Goal: Transaction & Acquisition: Purchase product/service

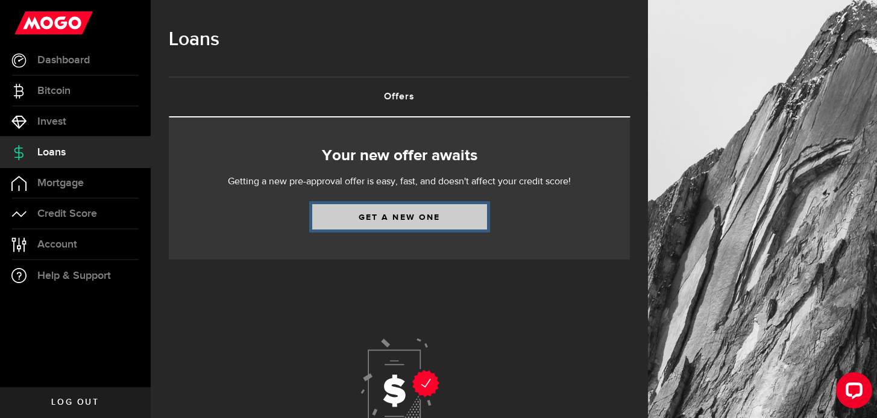
click at [398, 219] on link "Get a new one" at bounding box center [399, 216] width 175 height 25
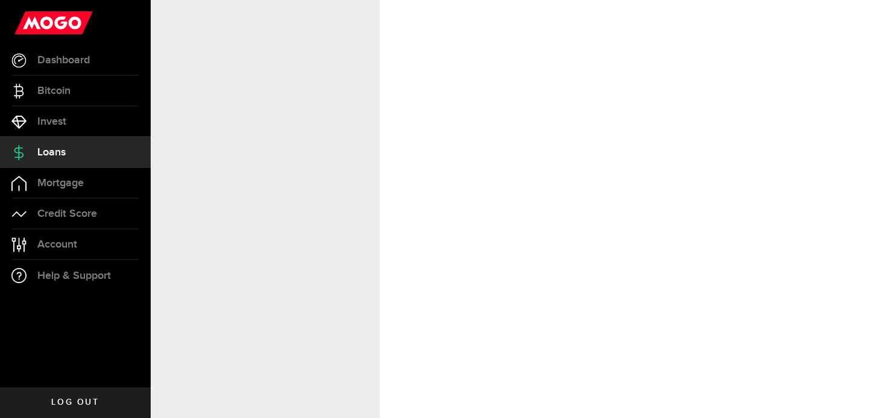
select select "Employed"
select select "10"
select select "0"
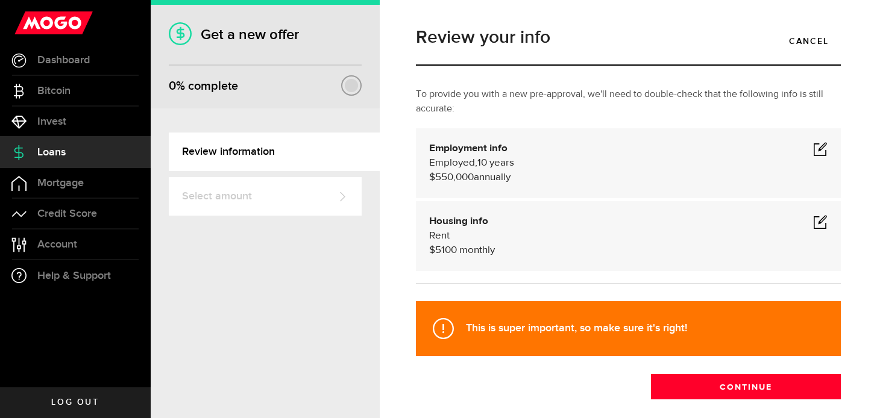
click at [821, 148] on span at bounding box center [820, 149] width 14 height 14
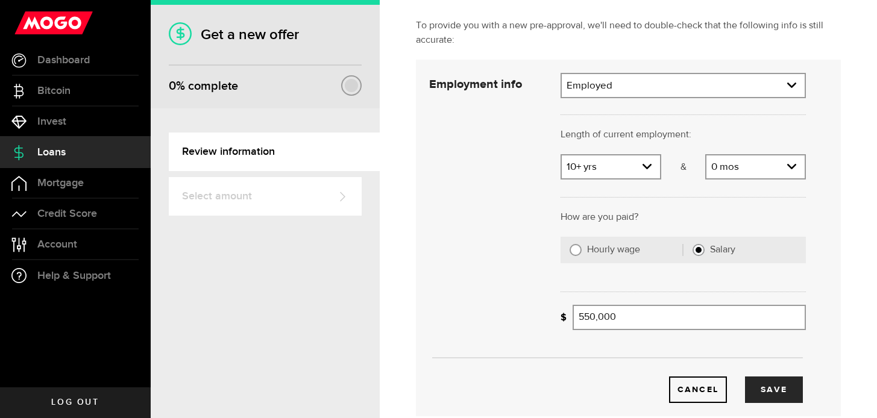
scroll to position [83, 0]
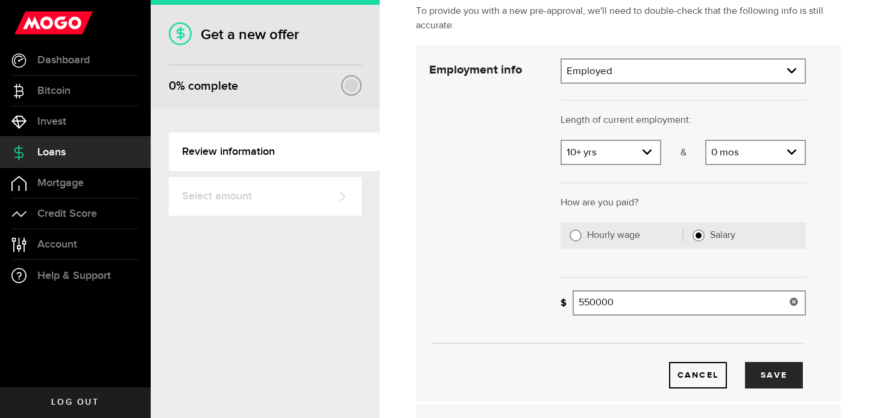
drag, startPoint x: 622, startPoint y: 302, endPoint x: 534, endPoint y: 300, distance: 88.7
click at [534, 300] on div "Employment info Employment type What's your employment situation like? Employed…" at bounding box center [617, 223] width 395 height 330
type input "700,000"
click at [649, 256] on div "How is your paycheque calculated? Hourly wage Salary" at bounding box center [683, 241] width 263 height 39
click at [755, 379] on button "Save" at bounding box center [774, 375] width 58 height 27
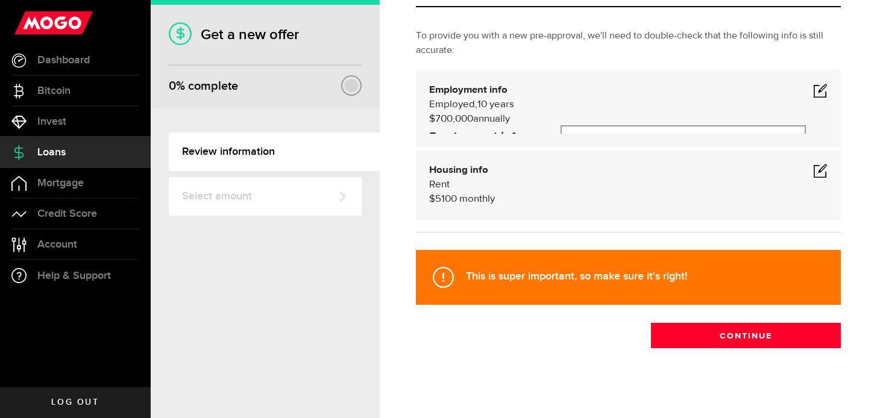
scroll to position [58, 0]
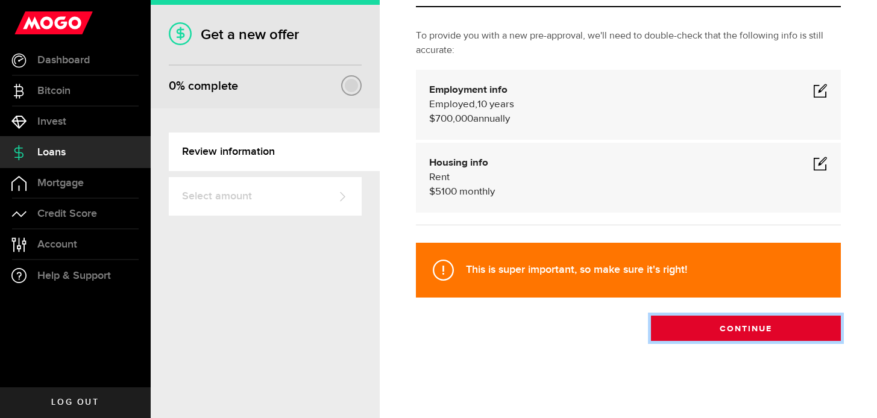
click at [710, 327] on button "Continue" at bounding box center [746, 328] width 190 height 25
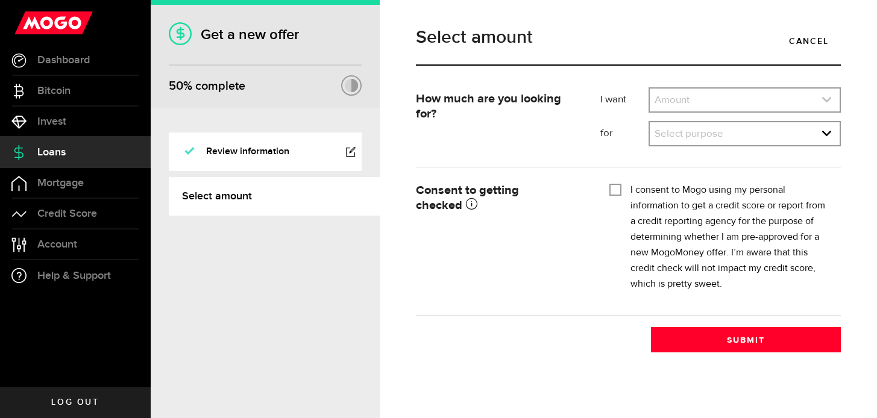
click at [740, 105] on link "expand select" at bounding box center [745, 100] width 190 height 23
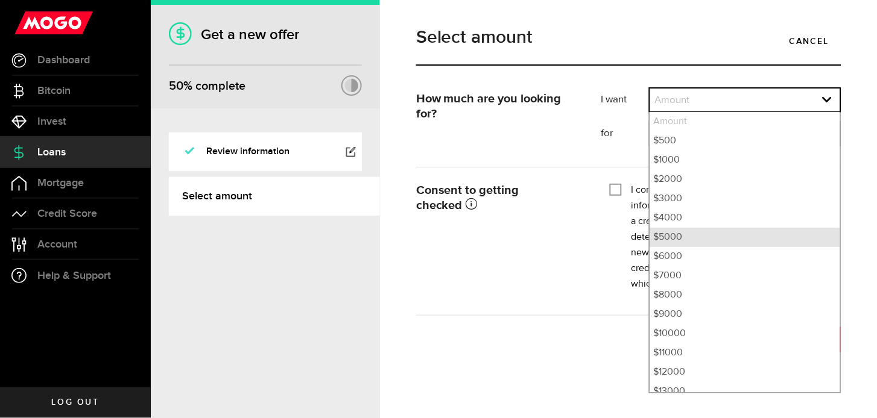
scroll to position [434, 0]
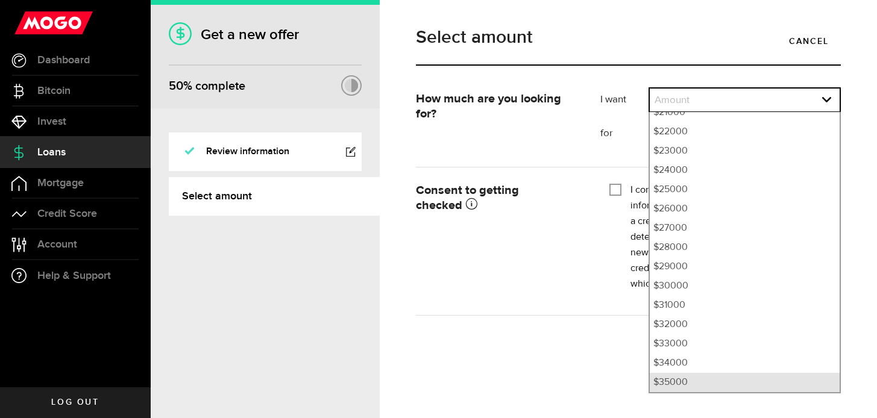
click at [695, 382] on li "$35000" at bounding box center [745, 382] width 190 height 19
select select "35000"
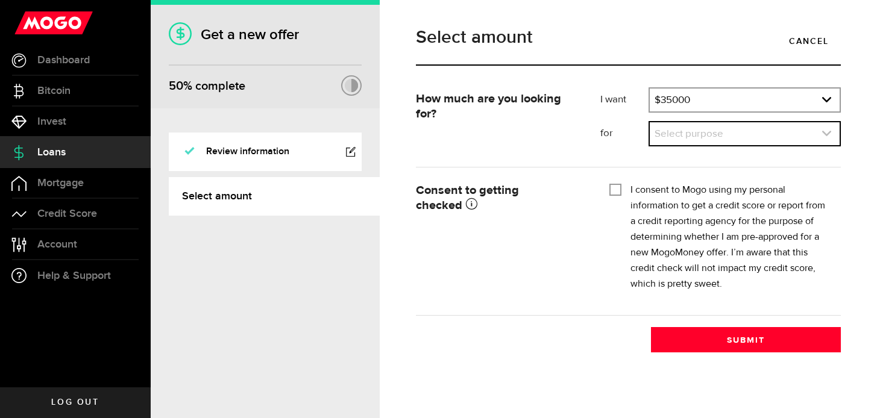
click at [706, 137] on link "expand select" at bounding box center [745, 133] width 190 height 23
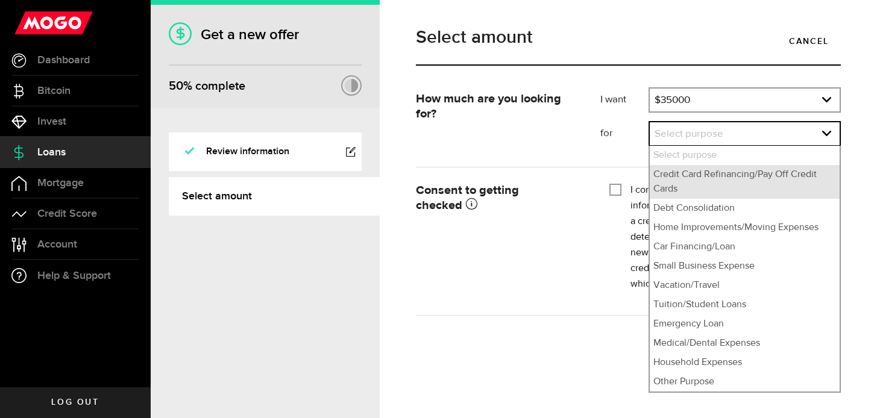
click at [699, 175] on li "Credit Card Refinancing/Pay Off Credit Cards" at bounding box center [745, 182] width 190 height 34
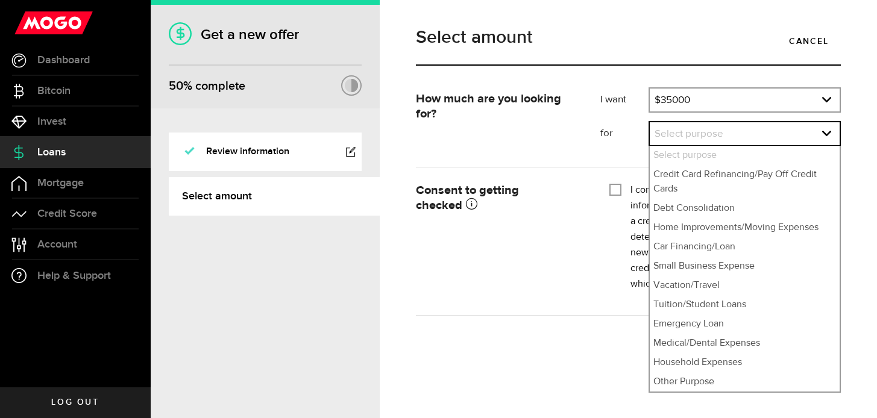
select select "Credit Card Refinancing/Pay Off Credit Cards"
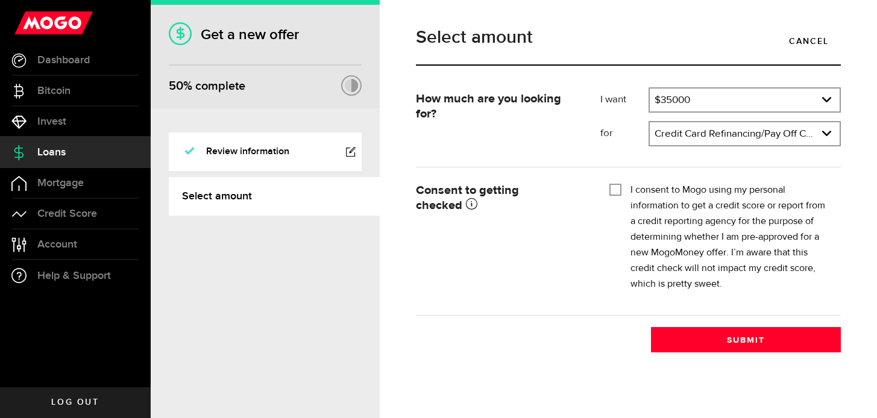
click at [622, 189] on div "I consent to Mogo using my personal information to get a credit score or report…" at bounding box center [721, 238] width 222 height 110
click at [616, 190] on input "I consent to Mogo using my personal information to get a credit score or report…" at bounding box center [616, 189] width 12 height 12
checkbox input "true"
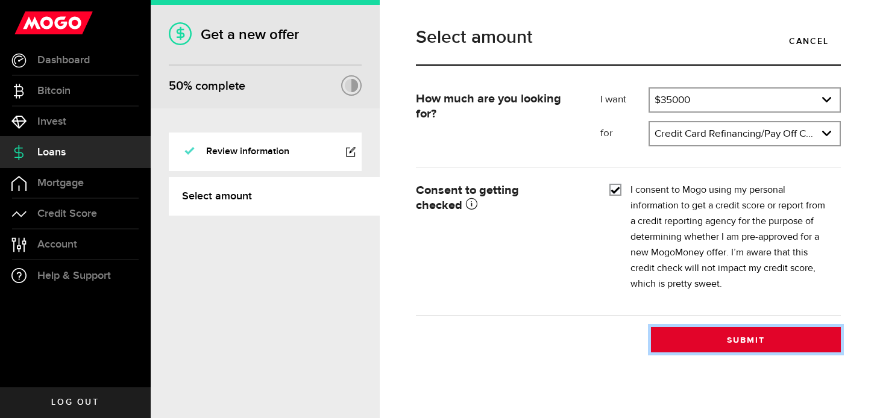
click at [708, 335] on button "Submit" at bounding box center [746, 339] width 190 height 25
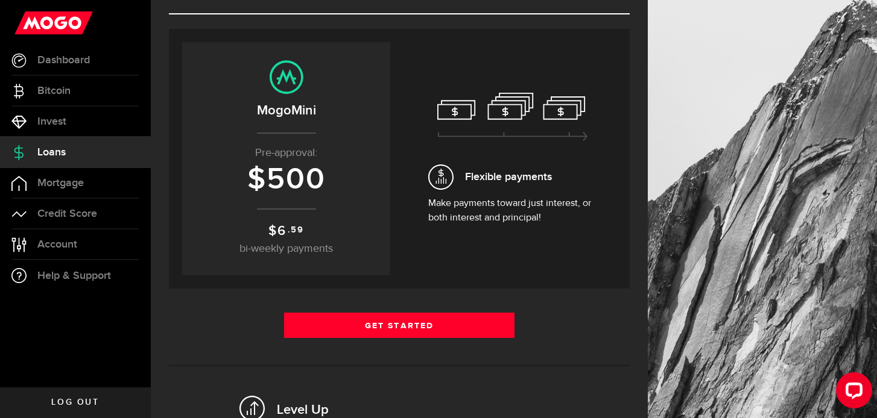
scroll to position [370, 0]
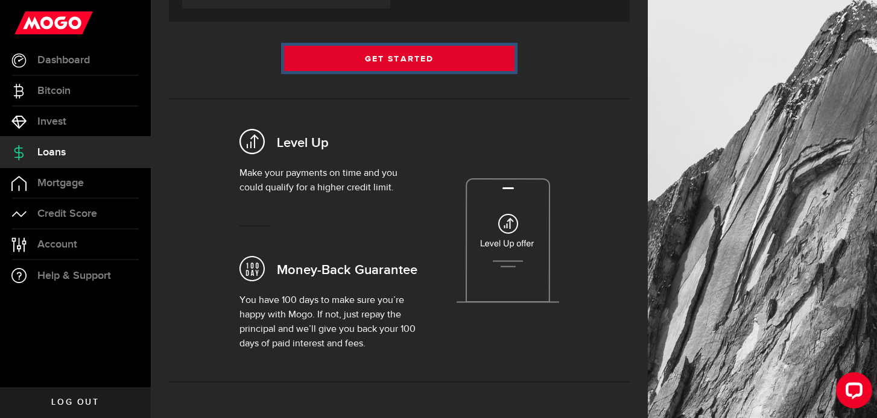
click at [399, 63] on link "Get Started" at bounding box center [399, 58] width 230 height 25
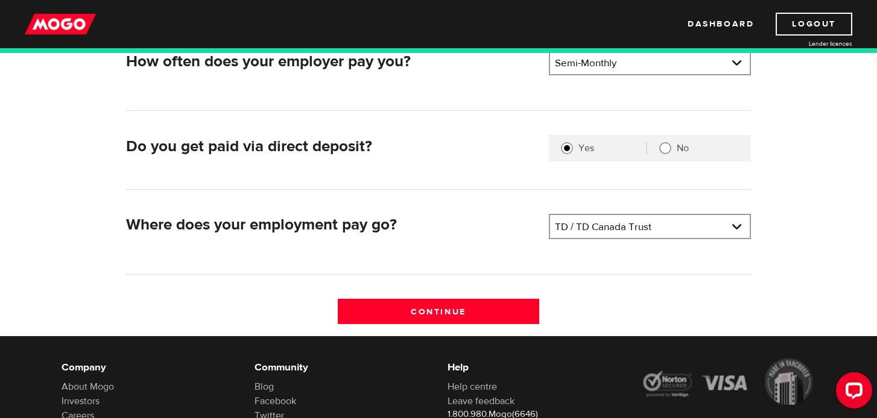
scroll to position [288, 0]
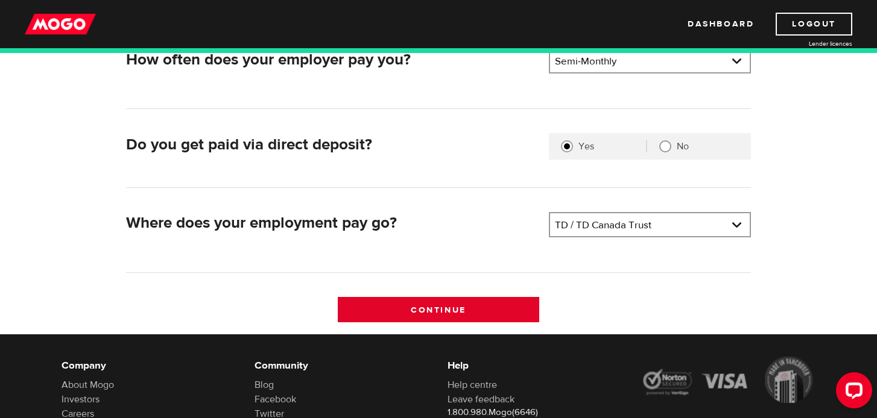
click at [435, 309] on input "Continue" at bounding box center [439, 309] width 202 height 25
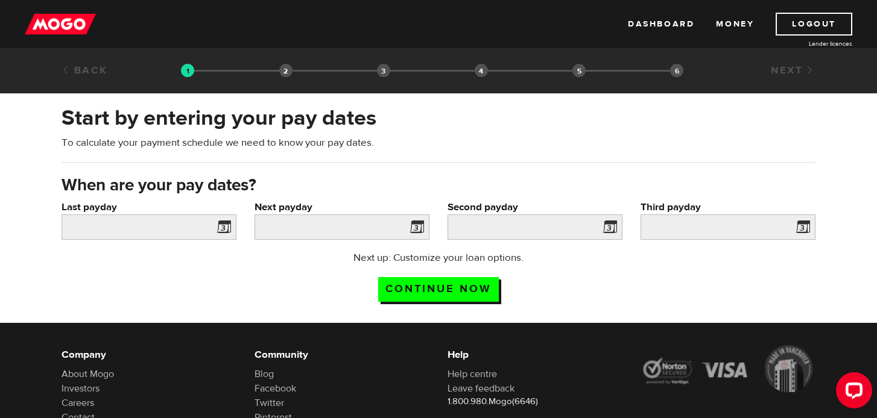
click at [225, 229] on span at bounding box center [221, 228] width 18 height 19
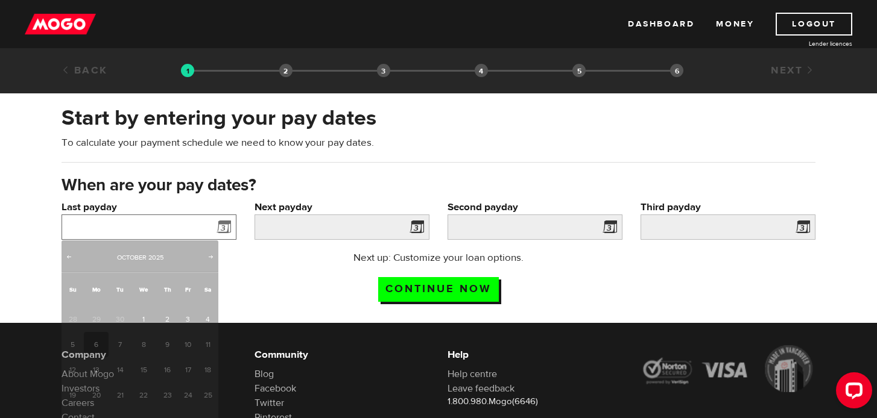
click at [189, 229] on input "Last payday" at bounding box center [149, 227] width 175 height 25
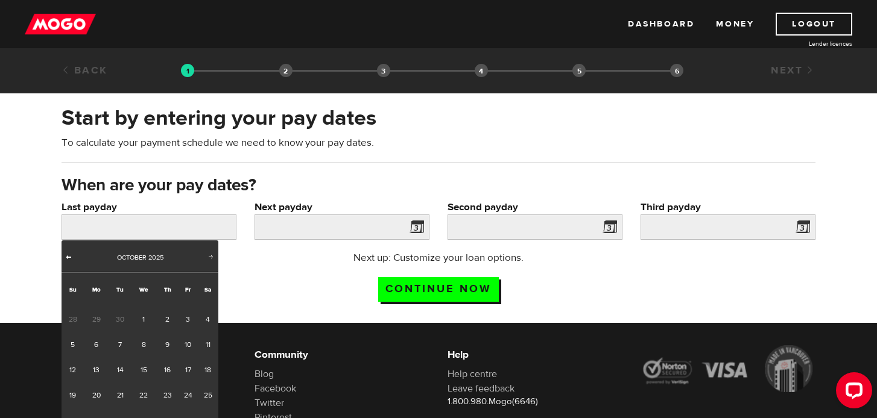
click at [68, 254] on span "Prev" at bounding box center [69, 257] width 10 height 10
click at [208, 257] on span "Next" at bounding box center [211, 257] width 10 height 10
click at [134, 318] on link "1" at bounding box center [143, 319] width 25 height 25
type input "2025/10/01"
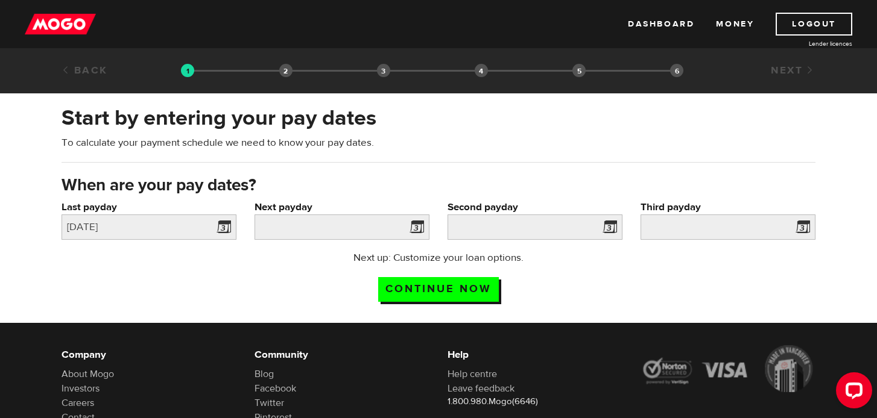
click at [310, 241] on div "Next payday Please enter your next pay date." at bounding box center [341, 225] width 193 height 51
click at [414, 228] on span at bounding box center [414, 228] width 18 height 19
click at [412, 219] on span at bounding box center [414, 228] width 18 height 19
click at [379, 226] on input "Next payday" at bounding box center [341, 227] width 175 height 25
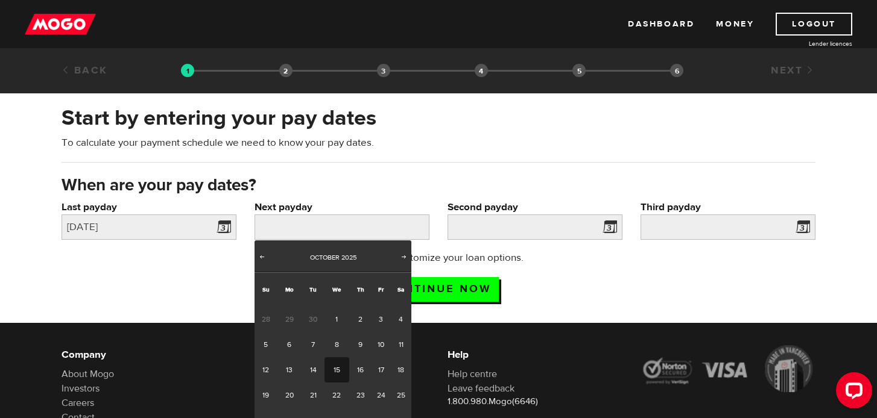
click at [330, 368] on link "15" at bounding box center [336, 370] width 25 height 25
type input "2025/10/15"
type input "2025/10/30"
type input "2025/11/14"
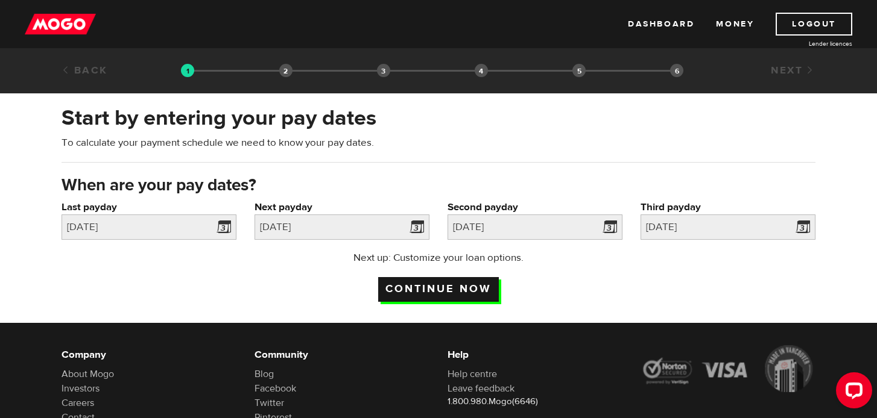
click at [450, 282] on input "Continue now" at bounding box center [438, 289] width 121 height 25
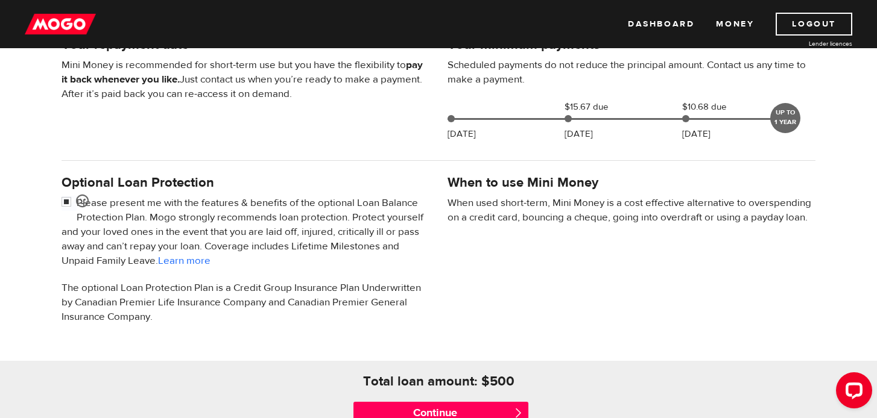
scroll to position [311, 0]
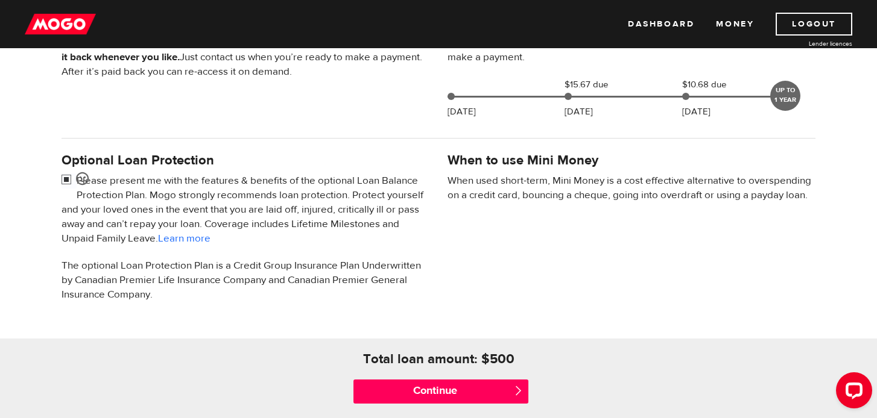
click at [66, 182] on input "checkbox" at bounding box center [69, 181] width 15 height 15
checkbox input "false"
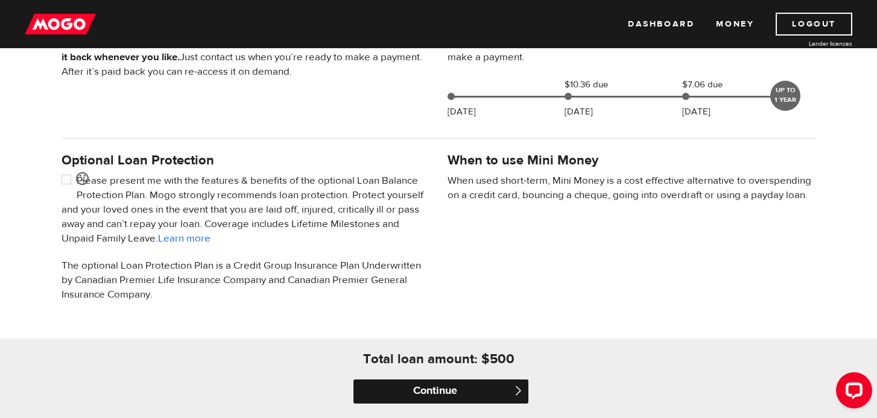
click at [417, 390] on input "Continue" at bounding box center [440, 392] width 175 height 24
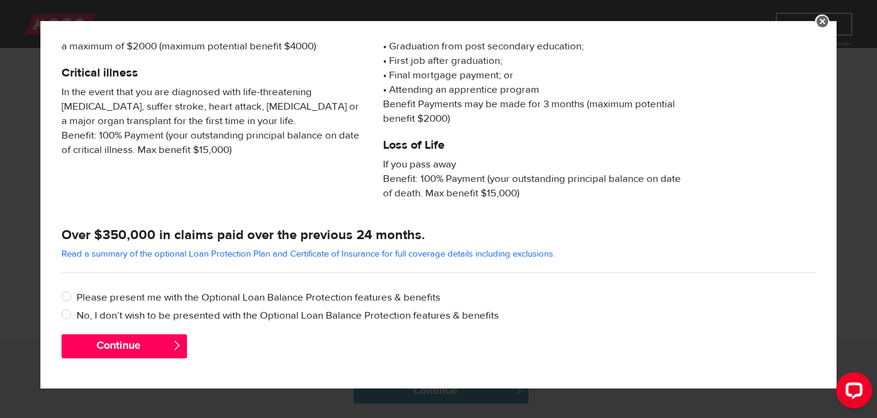
scroll to position [233, 0]
click at [69, 313] on input "No, I don’t wish to be presented with the Optional Loan Balance Protection feat…" at bounding box center [69, 316] width 15 height 15
radio input "true"
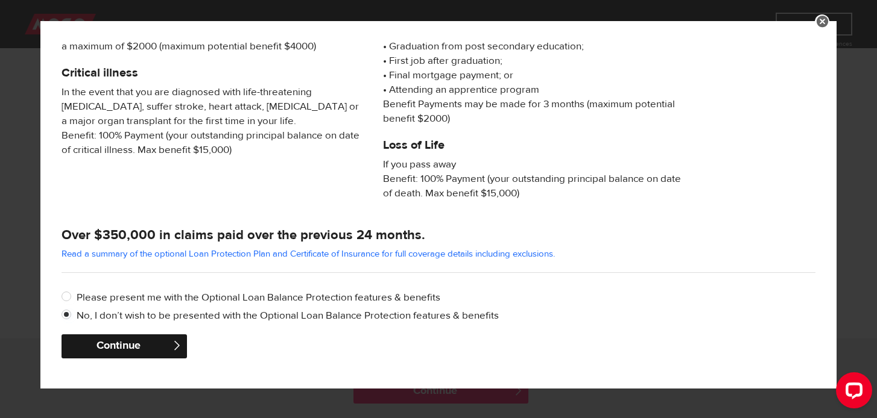
click at [89, 341] on button "Continue" at bounding box center [124, 347] width 125 height 24
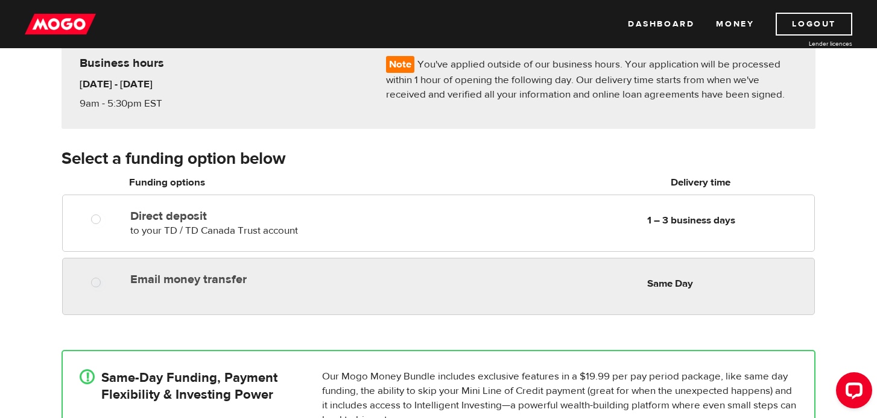
radio input "true"
click at [159, 287] on label "Email money transfer" at bounding box center [268, 280] width 277 height 14
click at [106, 287] on input "Email money transfer" at bounding box center [98, 284] width 15 height 15
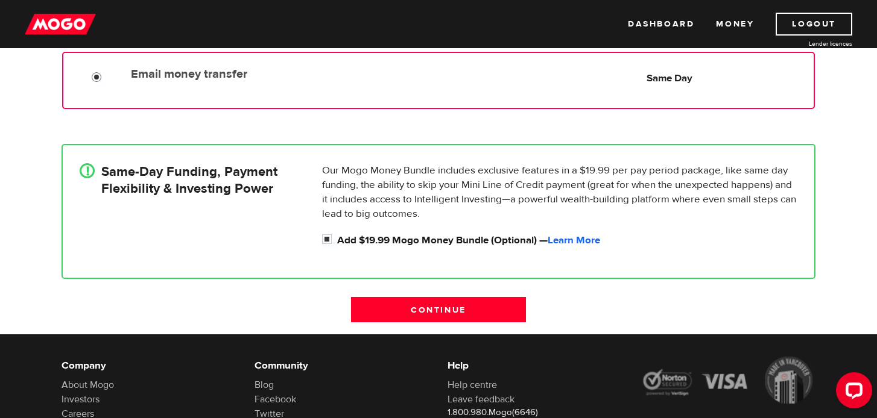
scroll to position [318, 0]
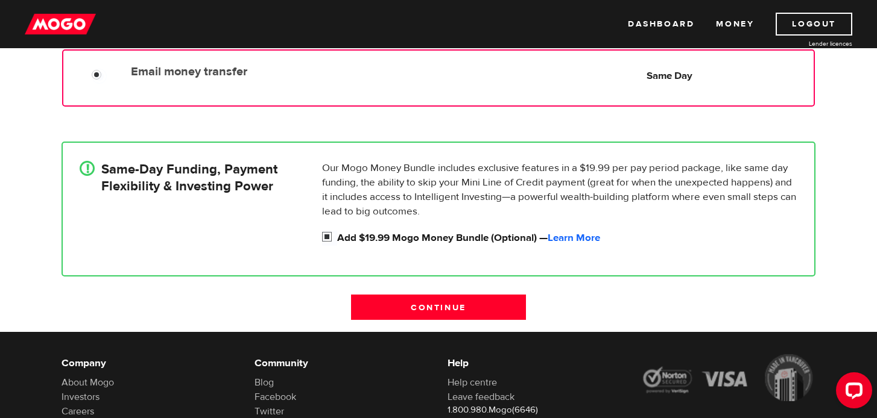
click at [326, 237] on input "Add $19.99 Mogo Money Bundle (Optional) — Learn More" at bounding box center [329, 238] width 15 height 15
checkbox input "false"
radio input "false"
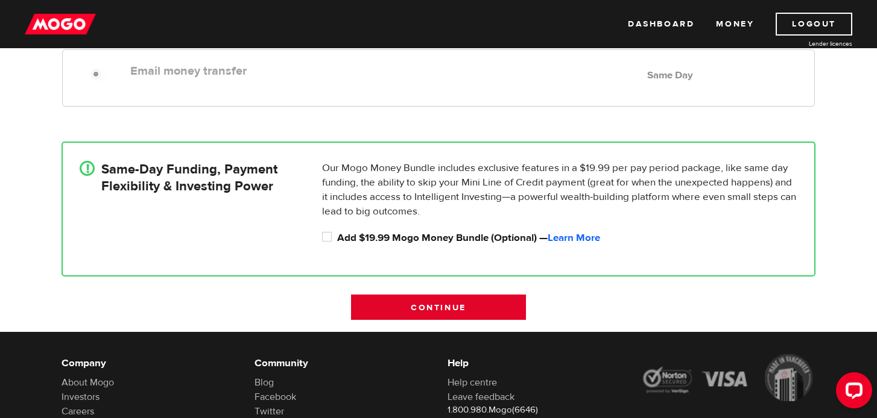
click at [409, 313] on input "Continue" at bounding box center [438, 307] width 175 height 25
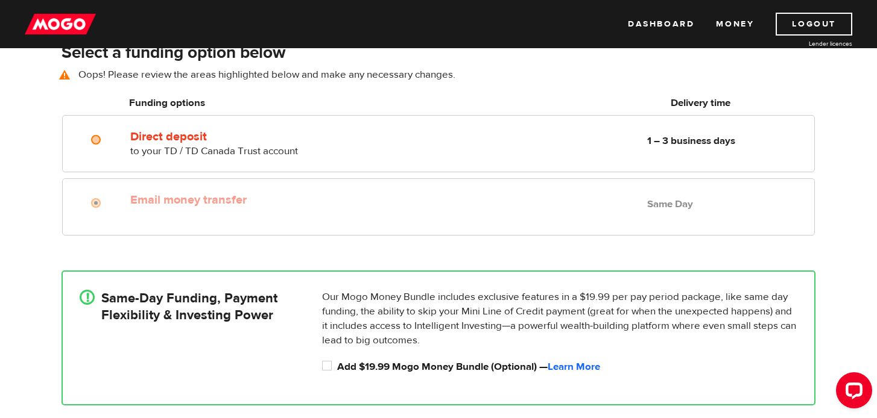
scroll to position [168, 0]
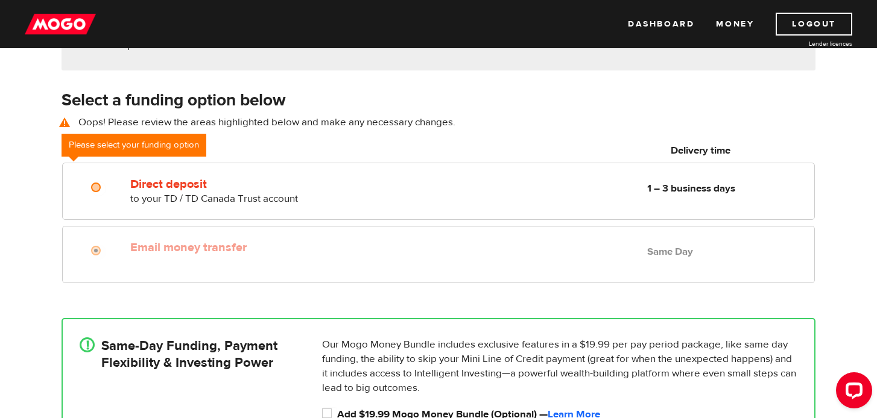
click at [224, 247] on label "Email money transfer" at bounding box center [268, 248] width 277 height 14
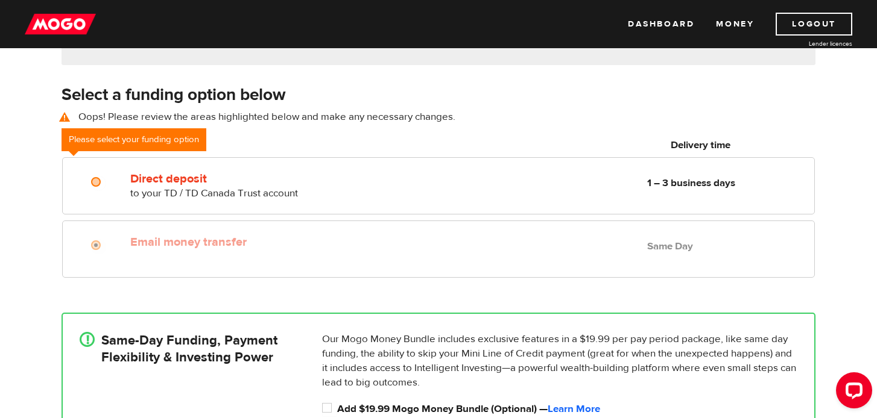
scroll to position [172, 0]
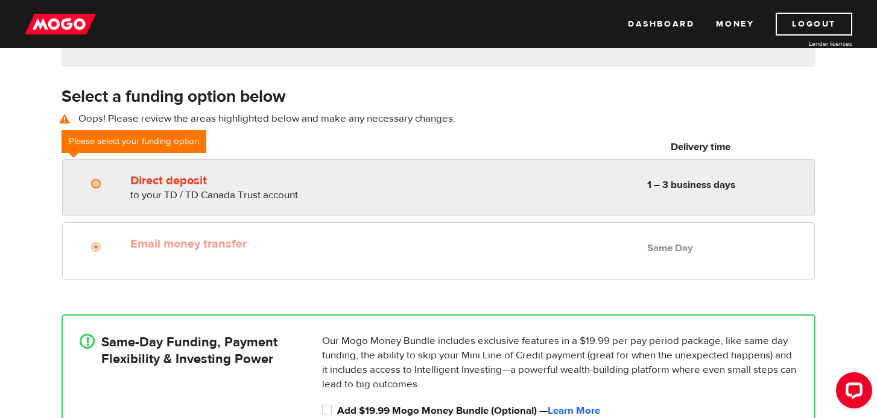
radio input "true"
click at [236, 175] on label "Direct deposit" at bounding box center [268, 181] width 277 height 14
click at [106, 178] on input "Direct deposit" at bounding box center [98, 185] width 15 height 15
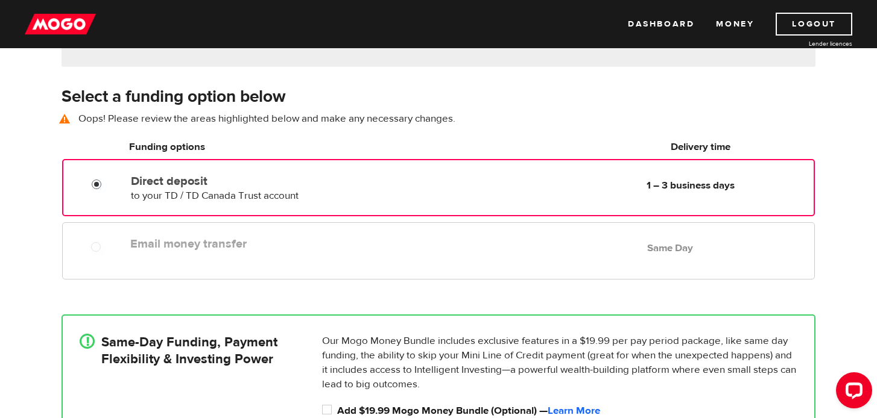
click at [224, 254] on div "Email money transfer Delivery in Same Day Same Day" at bounding box center [469, 244] width 689 height 24
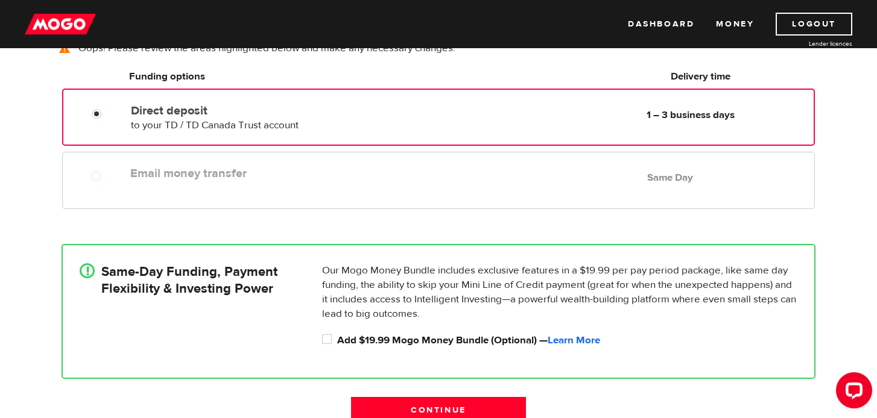
scroll to position [312, 0]
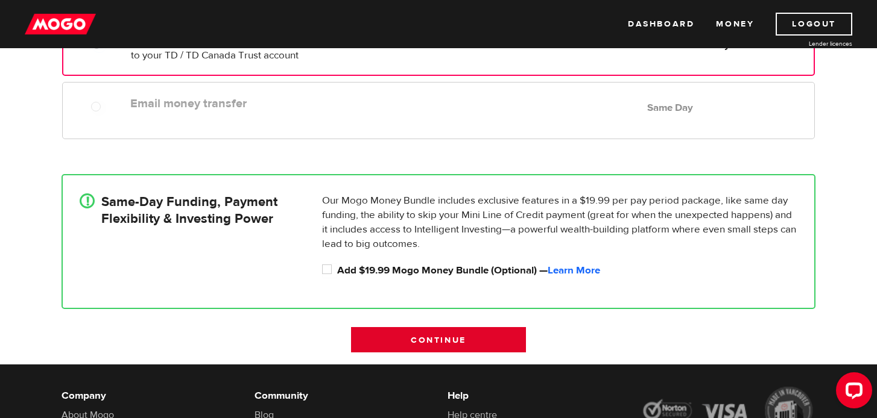
click at [403, 341] on input "Continue" at bounding box center [438, 339] width 175 height 25
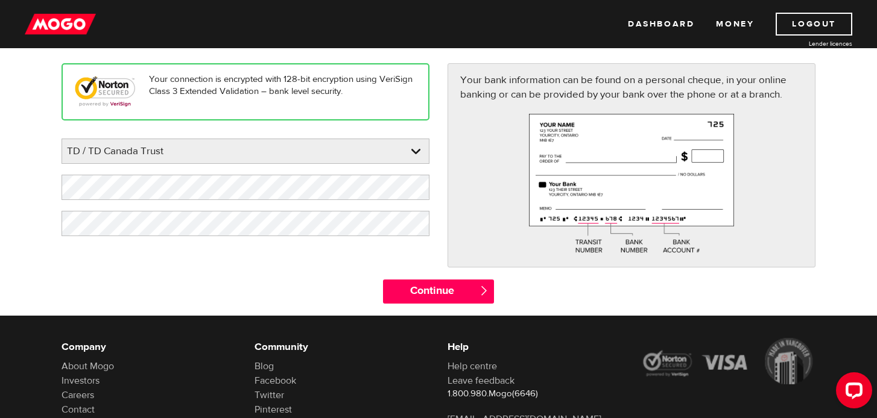
scroll to position [140, 0]
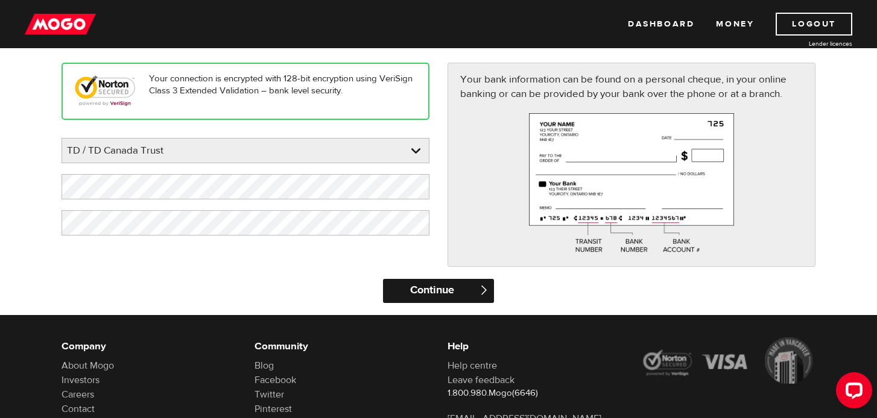
click at [431, 287] on input "Continue" at bounding box center [438, 291] width 110 height 24
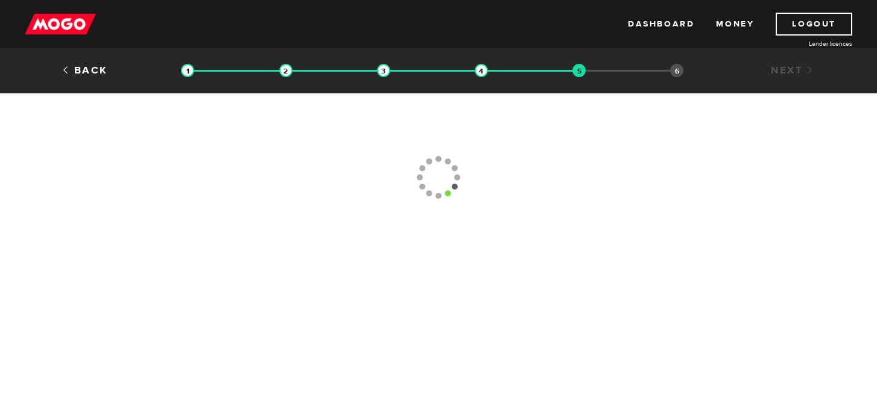
type input "[PHONE_NUMBER]"
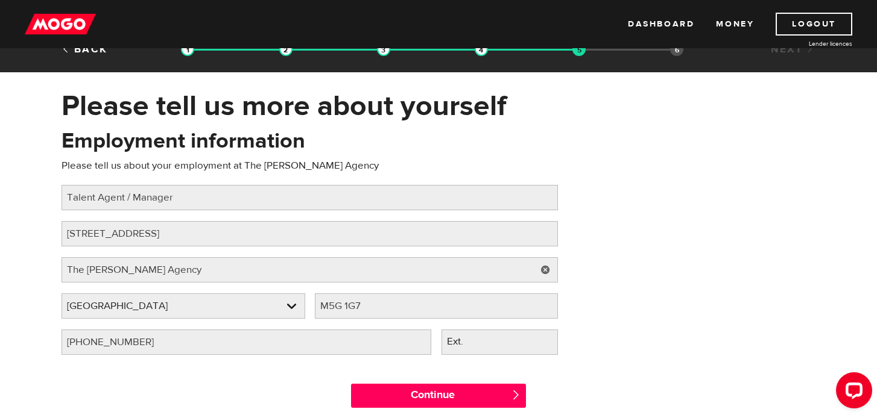
scroll to position [23, 0]
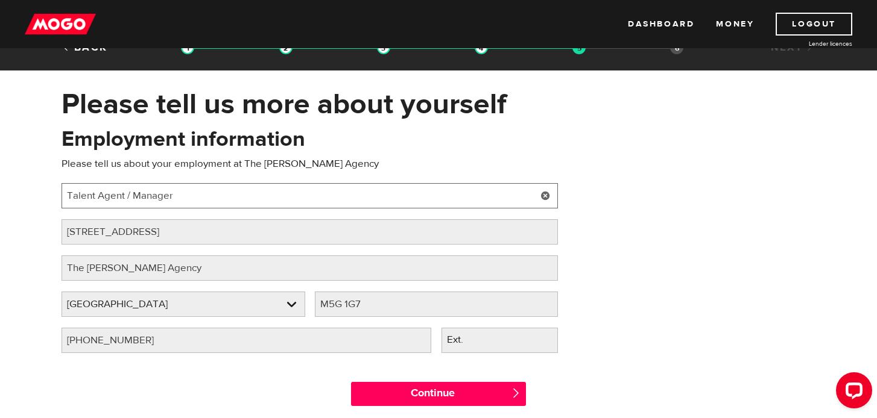
drag, startPoint x: 183, startPoint y: 199, endPoint x: 43, endPoint y: 174, distance: 142.6
click at [43, 177] on div "Please tell us more about yourself Oops! Please review the areas highlighted be…" at bounding box center [438, 253] width 877 height 332
type input "SVP"
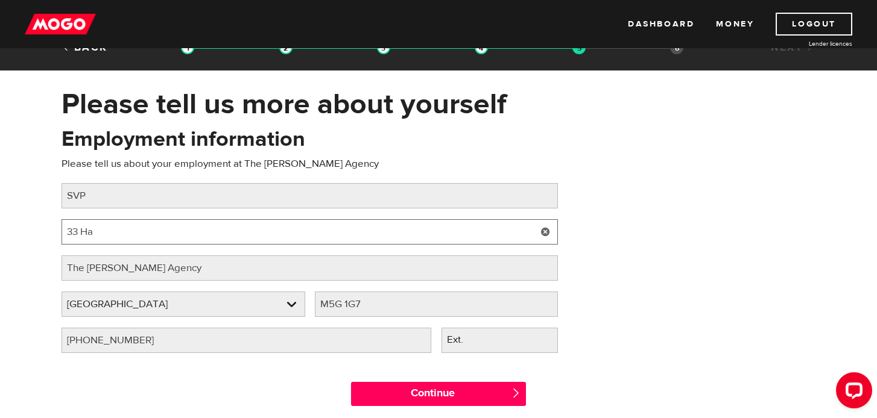
type input "33 Hazelton Ave"
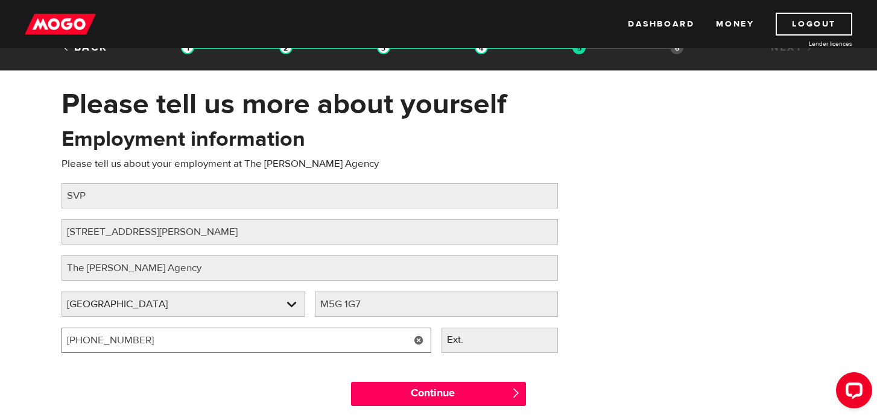
drag, startPoint x: 177, startPoint y: 343, endPoint x: 71, endPoint y: 341, distance: 106.1
click at [71, 341] on input "(416) 598-0067" at bounding box center [247, 340] width 370 height 25
type input "(416) 707-2931"
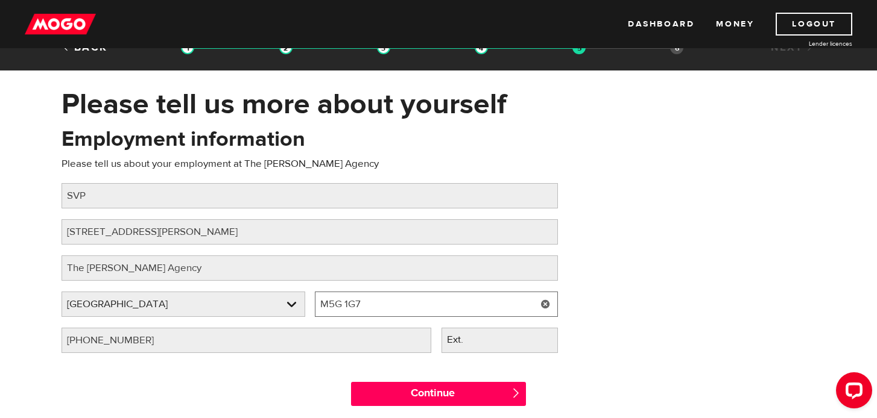
drag, startPoint x: 377, startPoint y: 301, endPoint x: 335, endPoint y: 300, distance: 42.2
click at [335, 300] on input "M5G 1G7" at bounding box center [437, 304] width 244 height 25
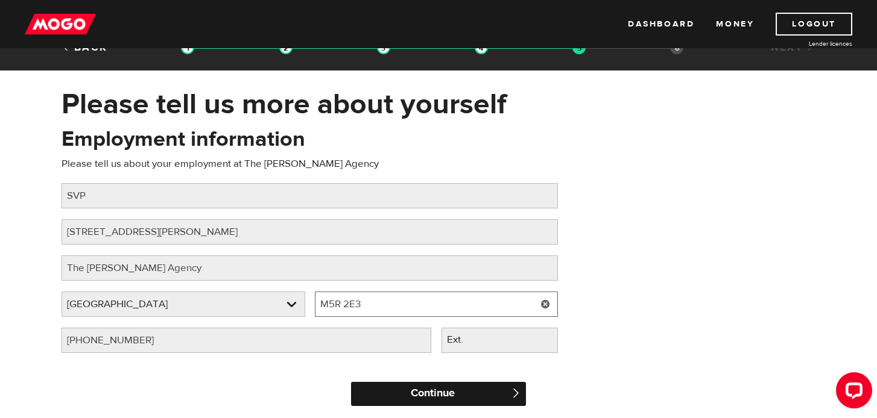
type input "M5R 2E3"
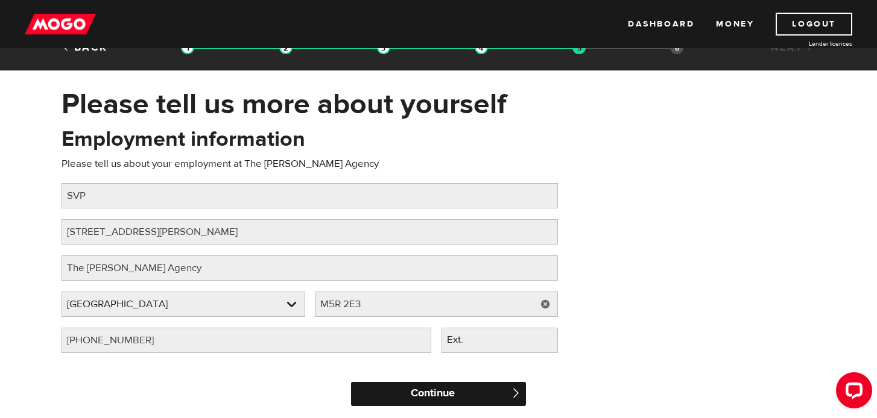
click at [495, 396] on input "Continue" at bounding box center [438, 394] width 175 height 24
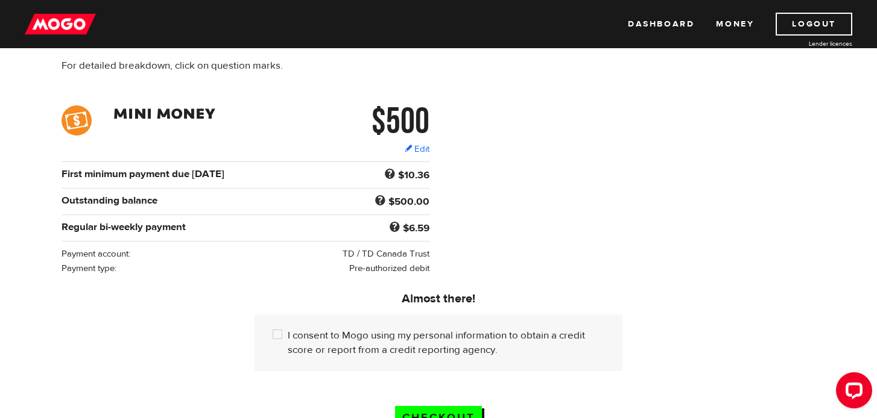
scroll to position [177, 0]
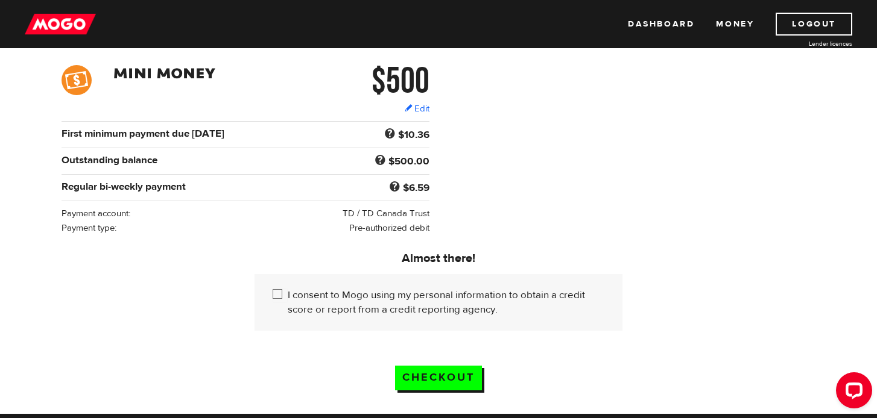
click at [276, 294] on input "I consent to Mogo using my personal information to obtain a credit score or rep…" at bounding box center [280, 295] width 15 height 15
checkbox input "true"
click at [424, 378] on input "Checkout" at bounding box center [438, 378] width 87 height 25
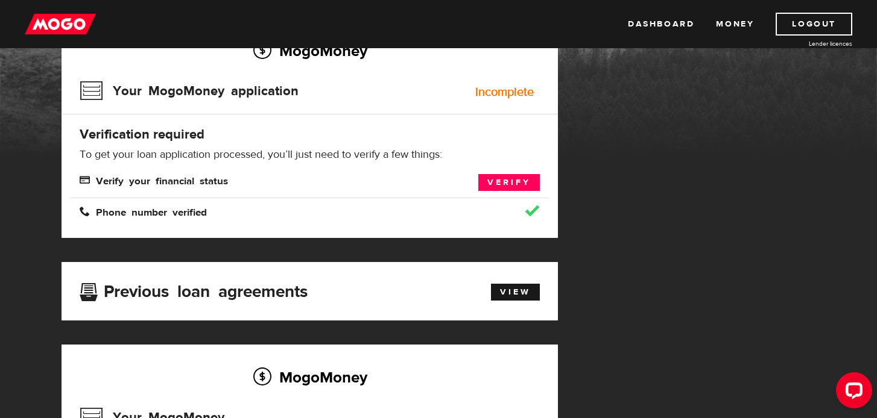
scroll to position [115, 0]
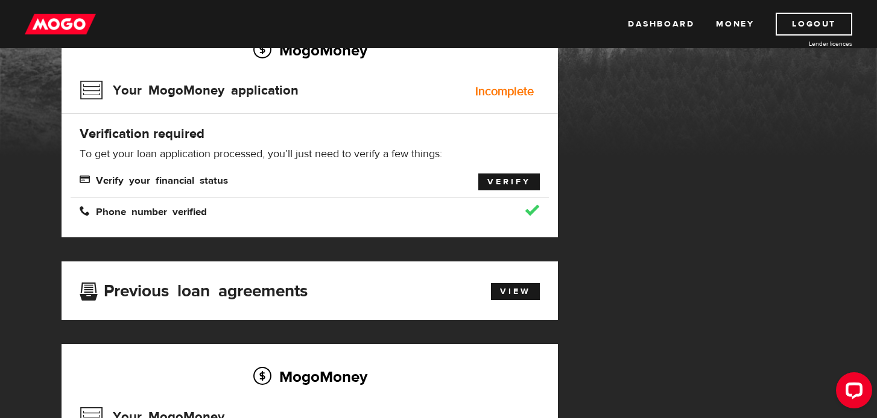
click at [498, 179] on link "Verify" at bounding box center [509, 182] width 62 height 17
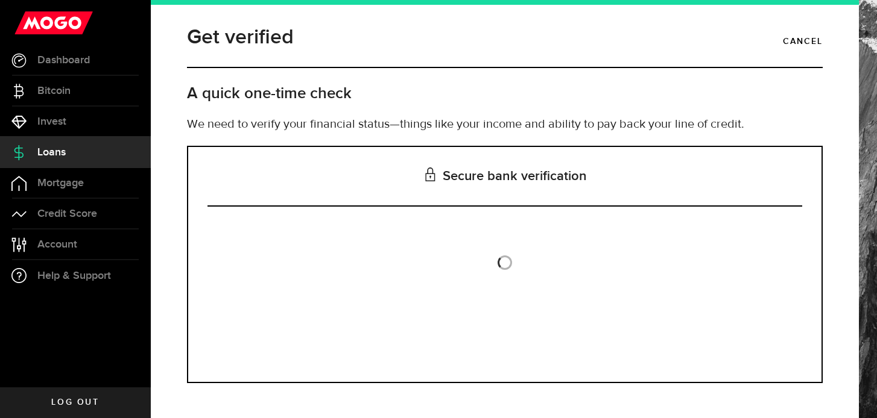
drag, startPoint x: 0, startPoint y: 0, endPoint x: 497, endPoint y: 179, distance: 528.7
click at [497, 179] on div "Get verified Cancel A quick one-time check We need to verify your financial sta…" at bounding box center [514, 209] width 726 height 418
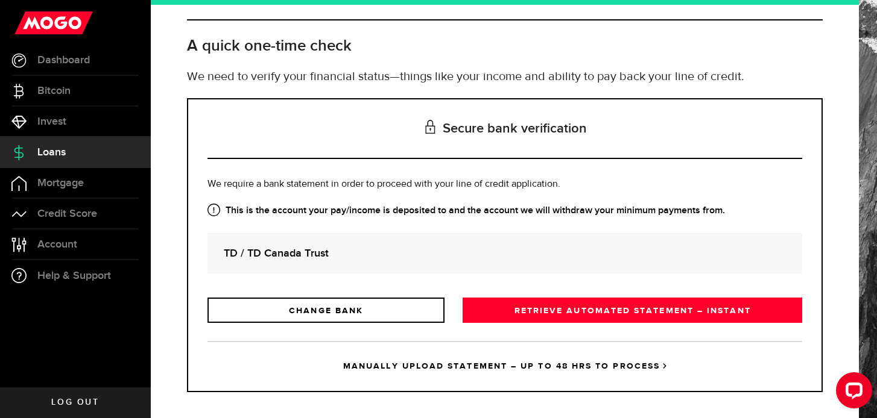
scroll to position [57, 0]
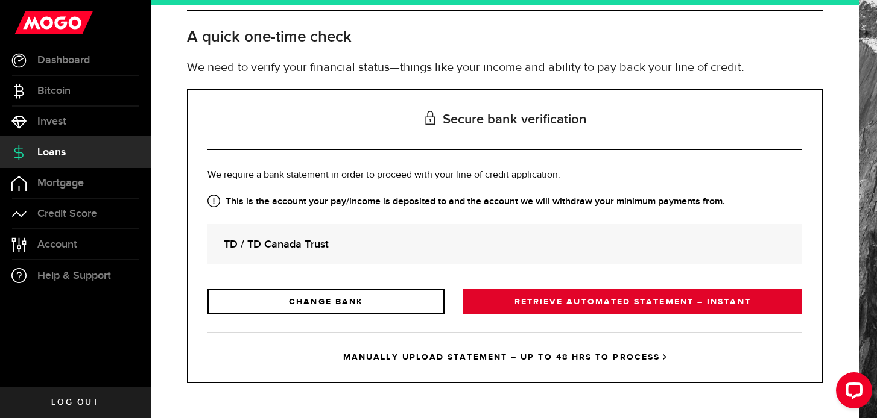
click at [514, 294] on link "RETRIEVE AUTOMATED STATEMENT – INSTANT" at bounding box center [631, 301] width 339 height 25
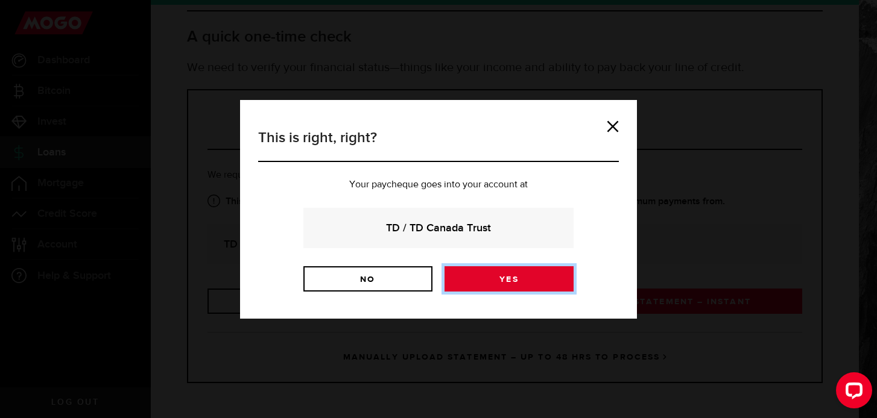
click at [516, 276] on link "Yes" at bounding box center [508, 279] width 129 height 25
